Goal: Information Seeking & Learning: Learn about a topic

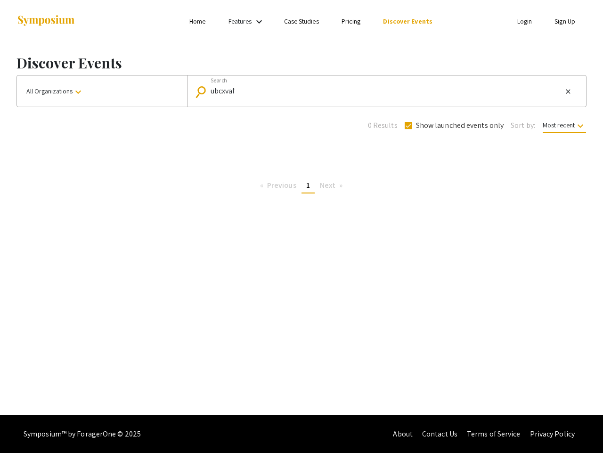
click at [248, 21] on link "Features" at bounding box center [241, 21] width 24 height 8
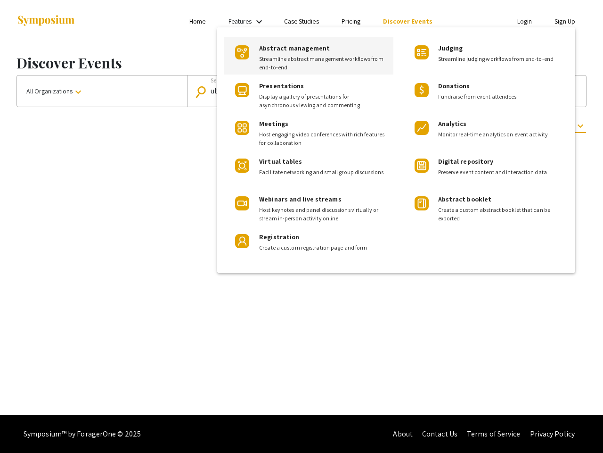
click at [102, 91] on div at bounding box center [301, 226] width 603 height 453
click at [385, 91] on input "ubcxvaf" at bounding box center [387, 91] width 352 height 8
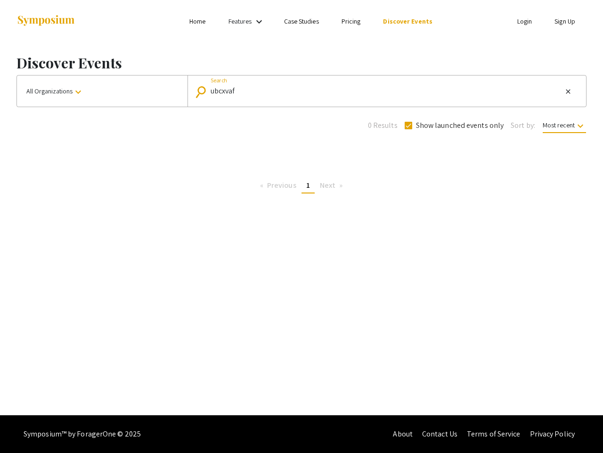
click at [569, 91] on mat-icon "close" at bounding box center [569, 91] width 8 height 8
click at [453, 125] on span "Show launched events only" at bounding box center [460, 125] width 88 height 11
click at [409, 129] on input "Show launched events only" at bounding box center [408, 129] width 0 height 0
checkbox input "false"
click at [564, 125] on span "Most recent keyboard_arrow_down" at bounding box center [564, 127] width 43 height 12
